Goal: Communication & Community: Share content

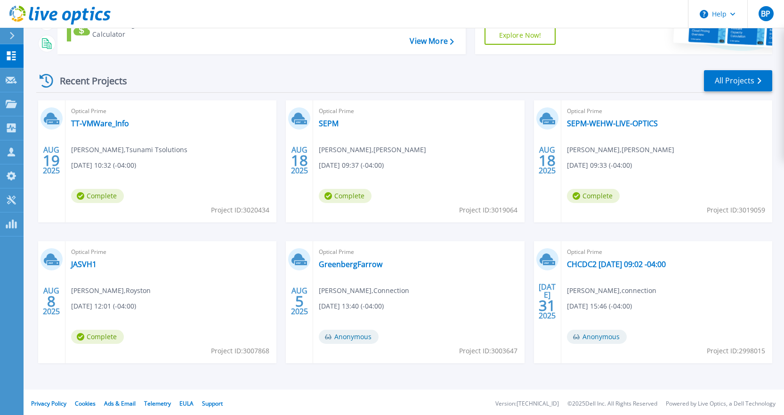
scroll to position [107, 0]
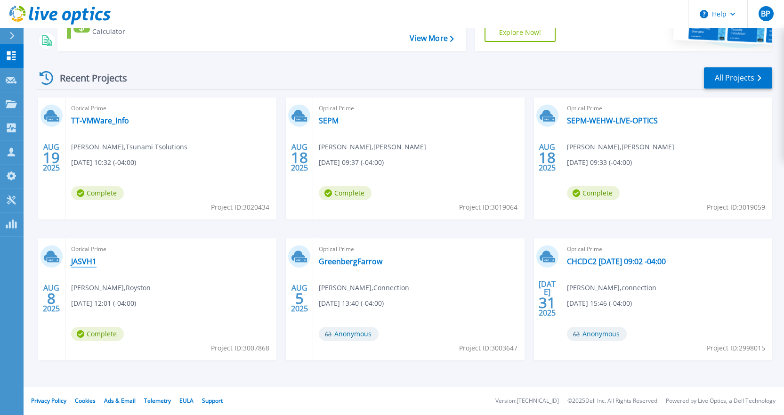
click at [88, 260] on link "JASVH1" at bounding box center [83, 261] width 25 height 9
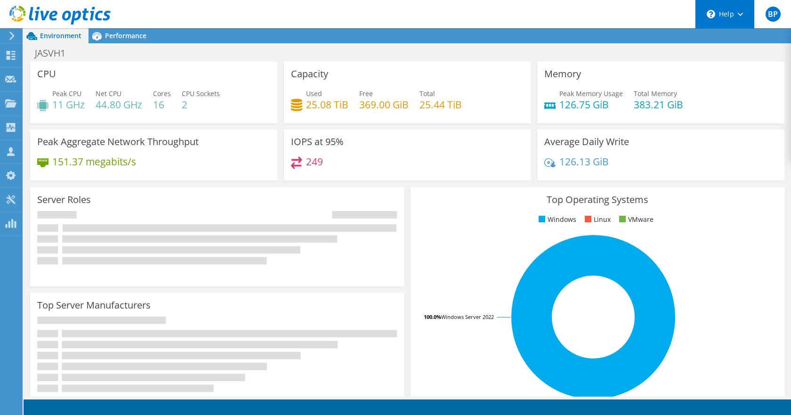
click at [742, 18] on div "\n Help" at bounding box center [724, 14] width 59 height 28
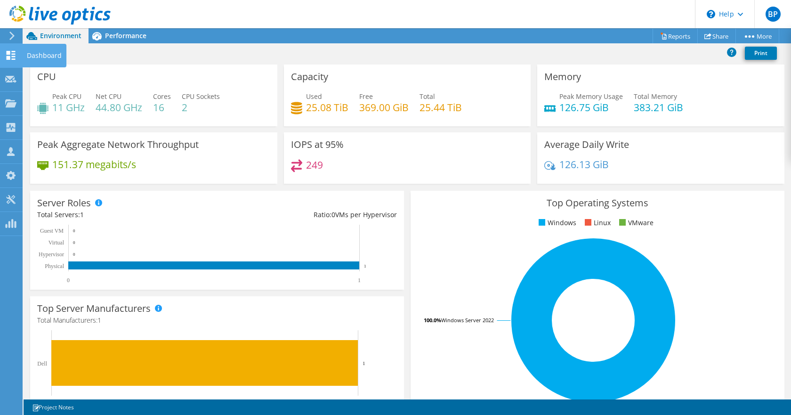
click at [8, 55] on icon at bounding box center [10, 55] width 11 height 9
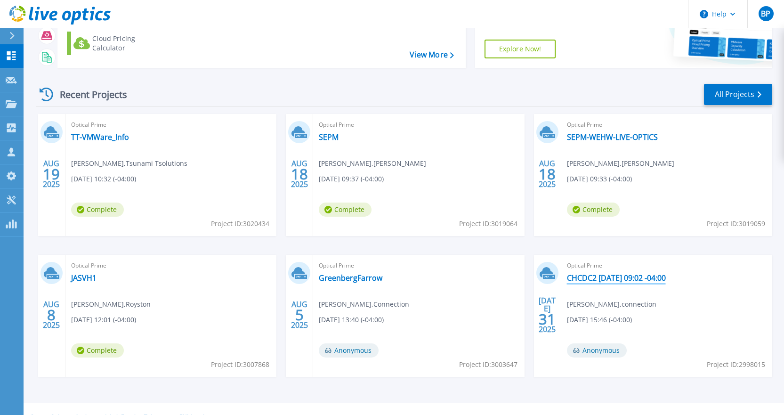
scroll to position [107, 0]
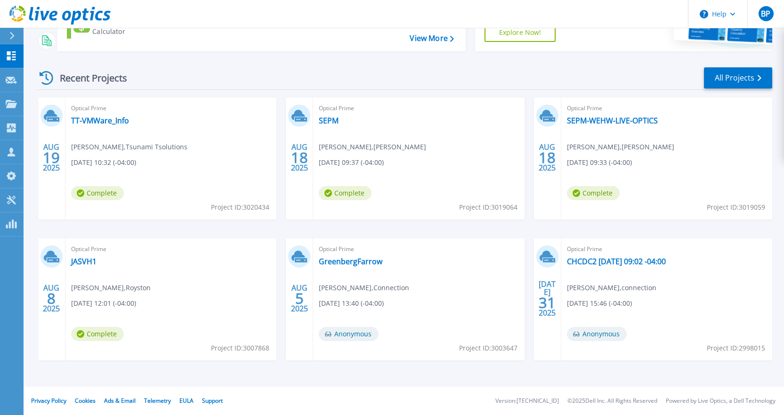
click at [144, 312] on div "Optical Prime JASVH1 Tim Schempp , Royston 08/08/2025, 12:01 (-04:00) Complete …" at bounding box center [170, 299] width 211 height 122
click at [50, 256] on icon at bounding box center [51, 255] width 14 height 10
click at [86, 263] on link "JASVH1" at bounding box center [83, 261] width 25 height 9
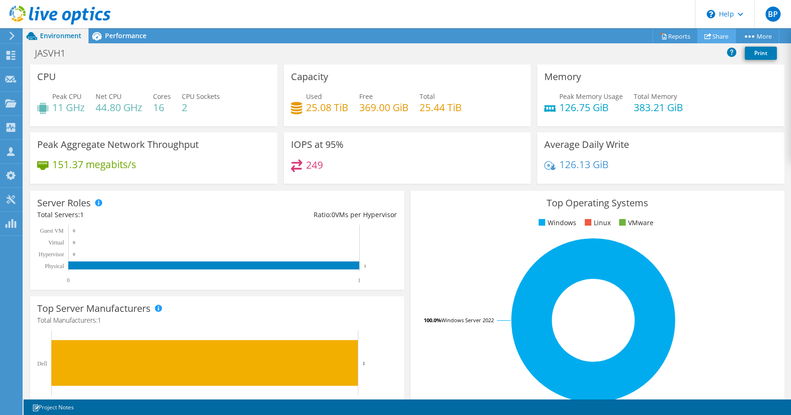
click at [716, 40] on link "Share" at bounding box center [716, 36] width 39 height 15
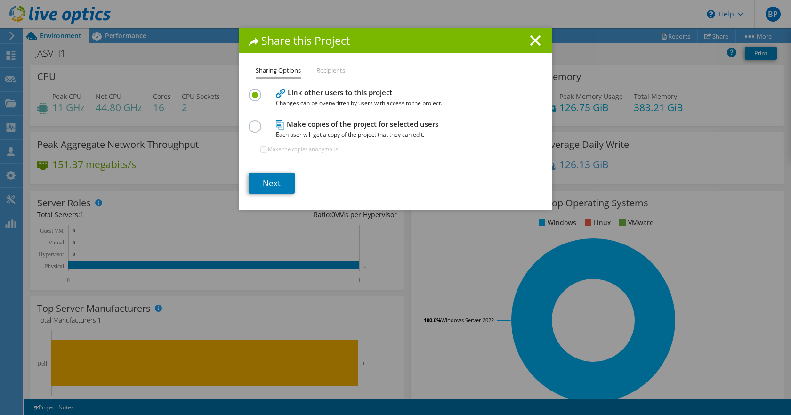
click at [332, 70] on li "Recipients" at bounding box center [330, 71] width 29 height 12
click at [273, 184] on link "Next" at bounding box center [272, 183] width 46 height 21
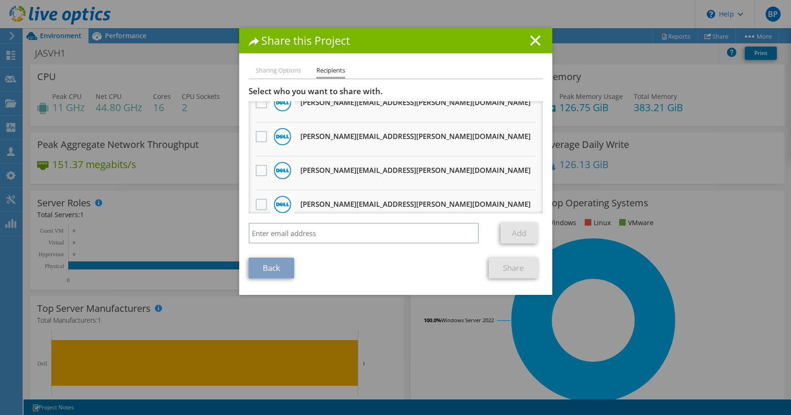
scroll to position [188, 0]
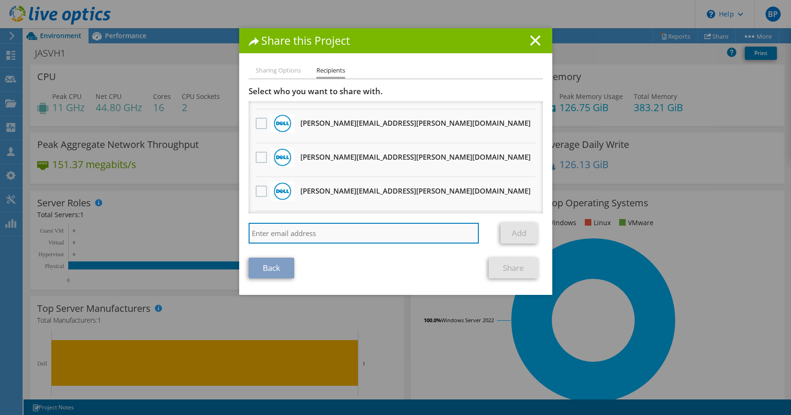
click at [310, 229] on input "search" at bounding box center [364, 233] width 231 height 21
paste input "Esteffane.pinto@Dell.com"
type input "Esteffane.pinto@Dell.com"
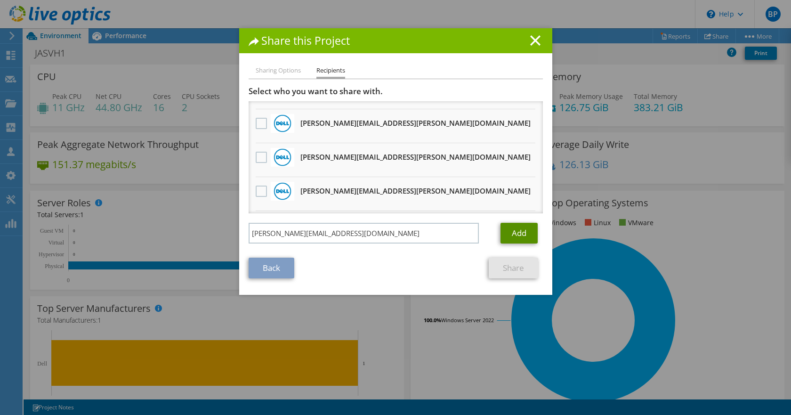
click at [513, 231] on link "Add" at bounding box center [518, 233] width 37 height 21
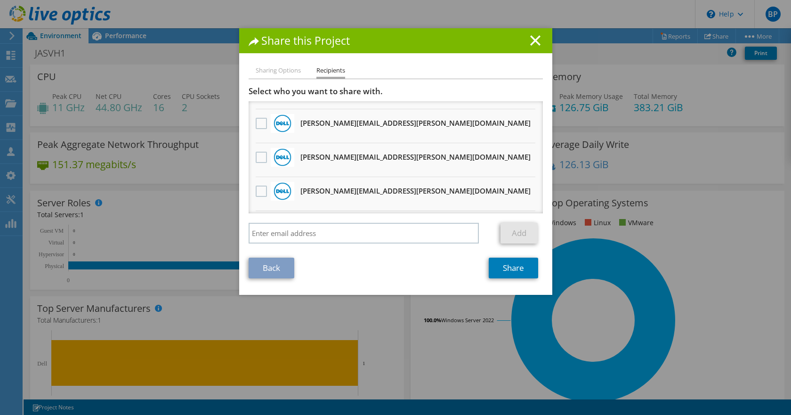
scroll to position [222, 0]
click at [515, 273] on link "Share" at bounding box center [513, 267] width 49 height 21
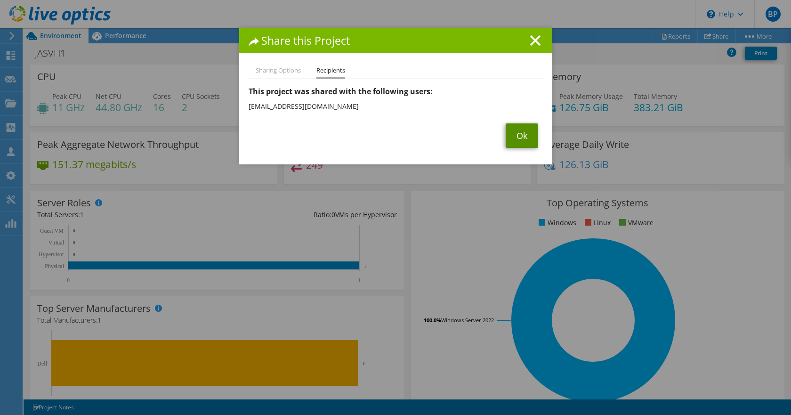
click at [515, 140] on link "Ok" at bounding box center [522, 135] width 32 height 24
